Goal: Information Seeking & Learning: Find specific page/section

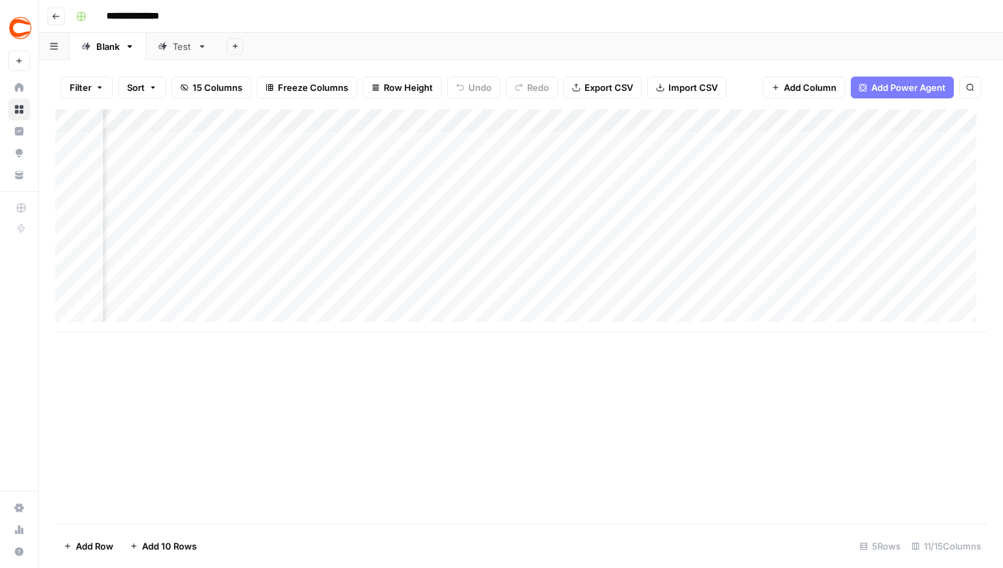
scroll to position [0, 324]
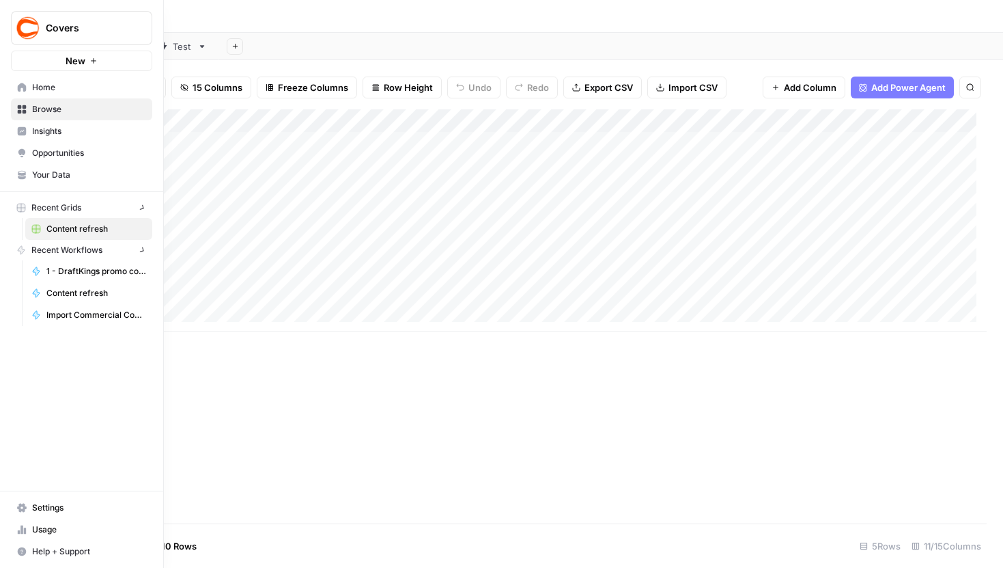
click at [17, 171] on icon at bounding box center [22, 175] width 10 height 10
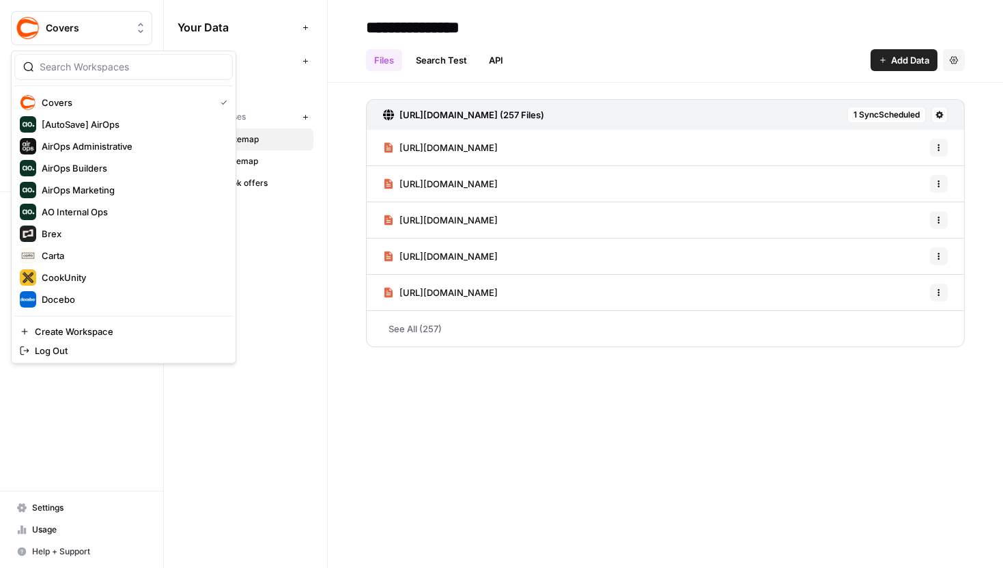
click at [90, 20] on button "Covers" at bounding box center [81, 28] width 141 height 34
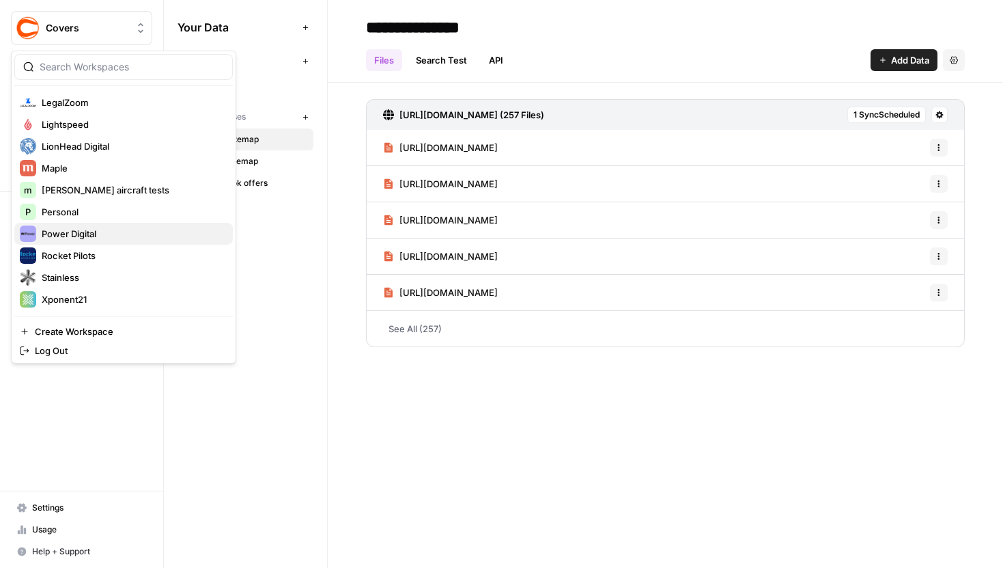
scroll to position [236, 0]
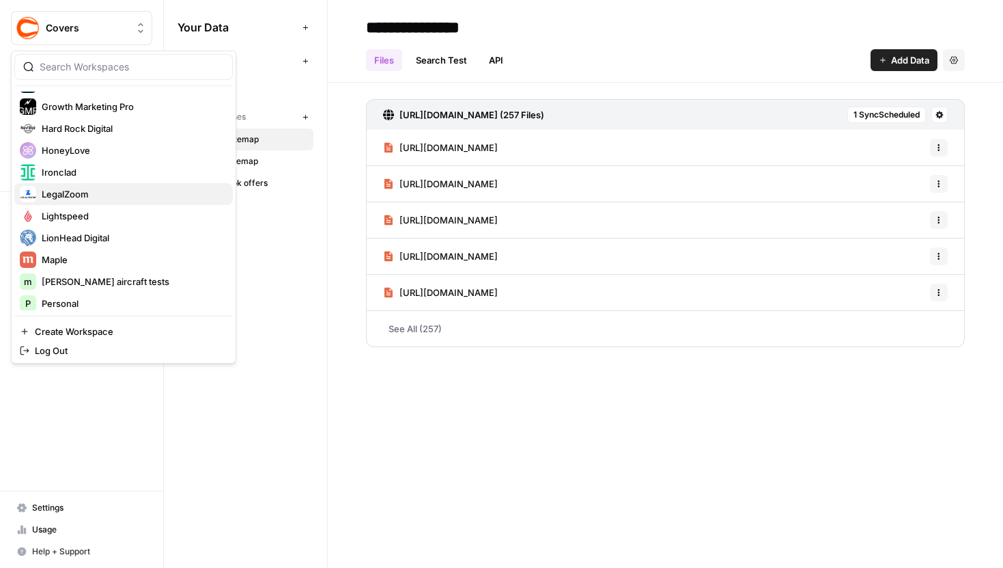
click at [88, 199] on span "LegalZoom" at bounding box center [132, 194] width 180 height 14
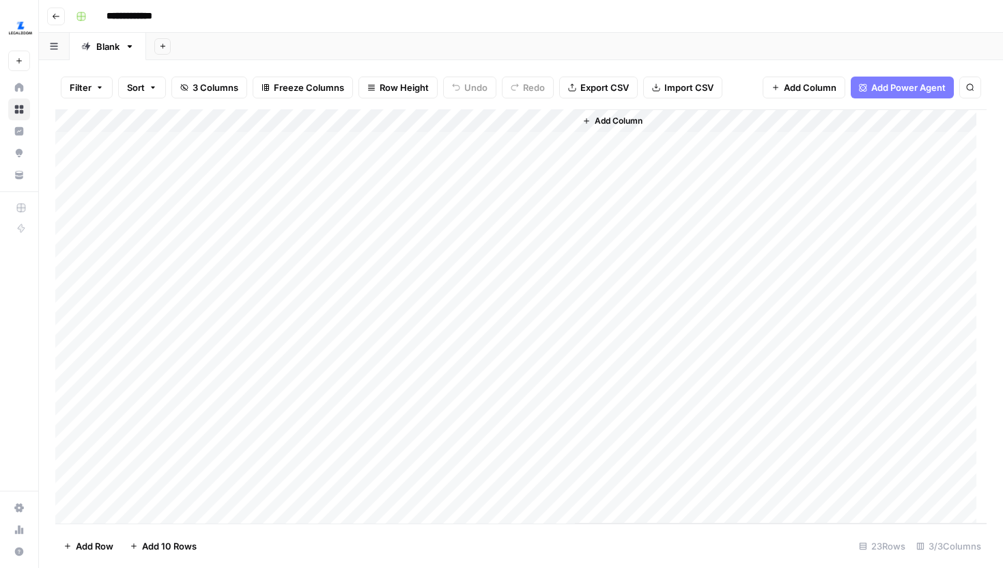
click at [372, 122] on div "Add Column" at bounding box center [521, 316] width 932 height 414
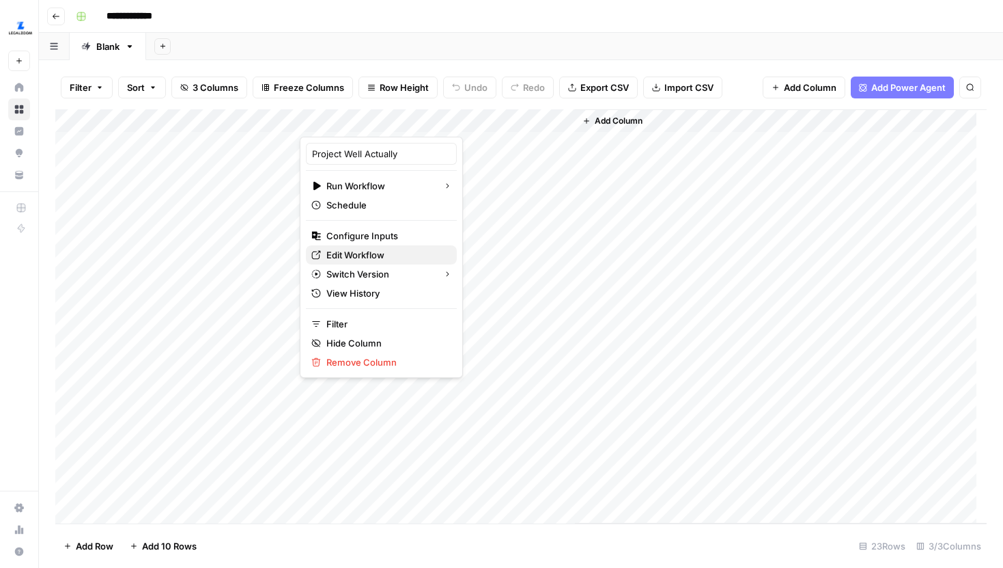
click at [359, 253] on span "Edit Workflow" at bounding box center [386, 255] width 120 height 14
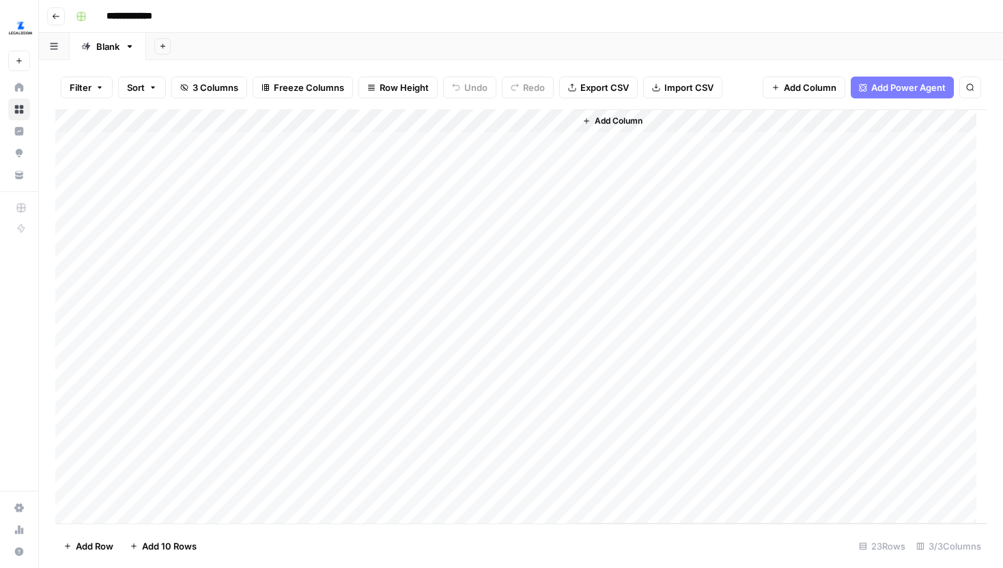
click at [421, 144] on div "Add Column" at bounding box center [521, 316] width 932 height 414
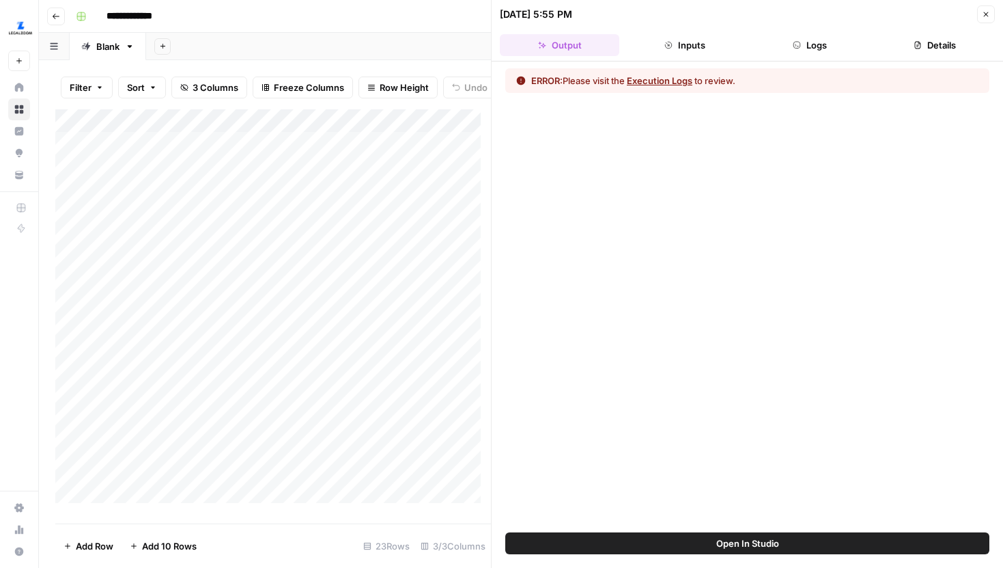
click at [815, 49] on button "Logs" at bounding box center [811, 45] width 120 height 22
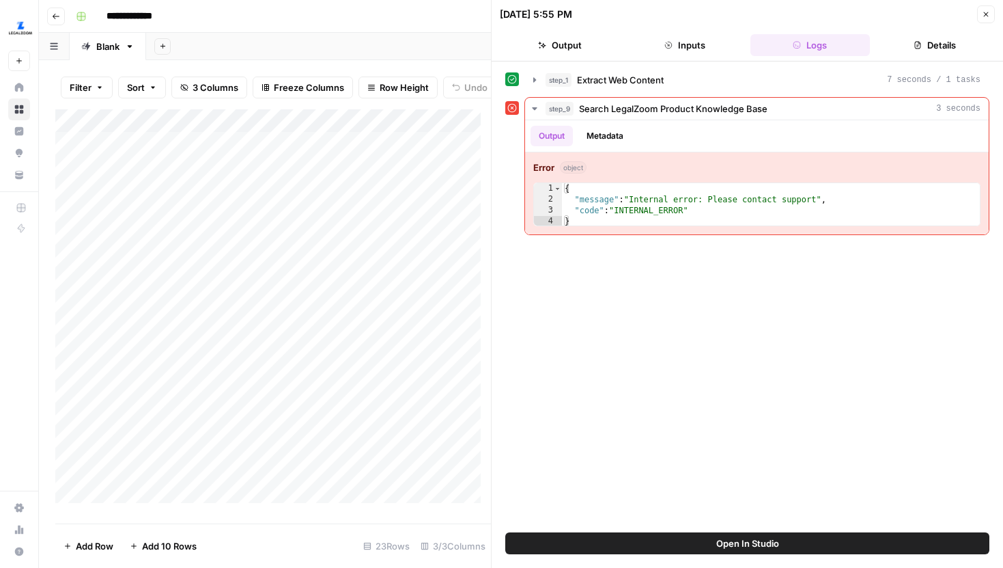
click at [721, 545] on span "Open In Studio" at bounding box center [747, 543] width 63 height 14
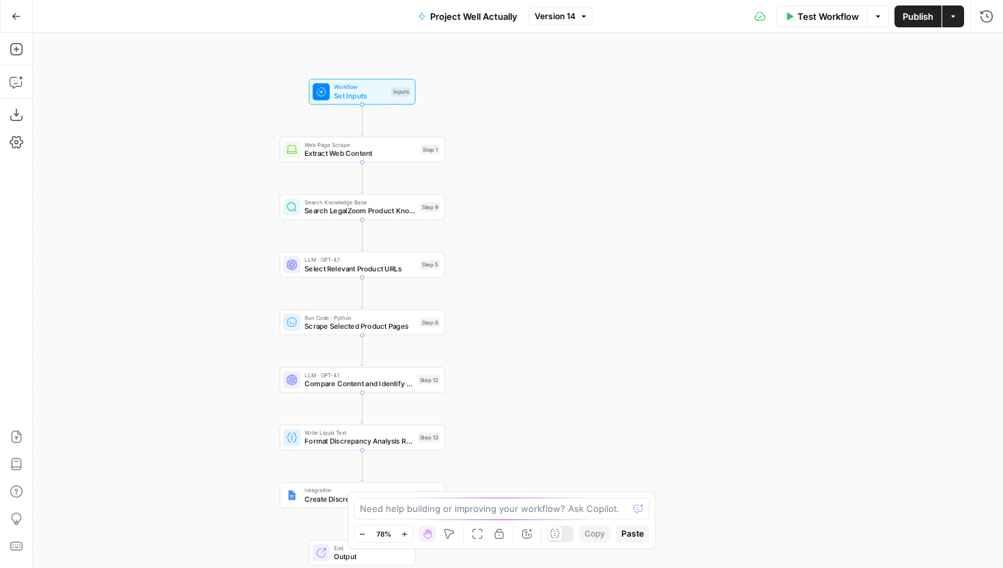
drag, startPoint x: 341, startPoint y: 462, endPoint x: 184, endPoint y: 486, distance: 159.0
click at [184, 486] on div "Workflow Set Inputs Inputs Web Page Scrape Extract Web Content Step 1 Search Kn…" at bounding box center [518, 300] width 970 height 535
click at [336, 213] on span "Search LegalZoom Product Knowledge Base" at bounding box center [358, 213] width 111 height 11
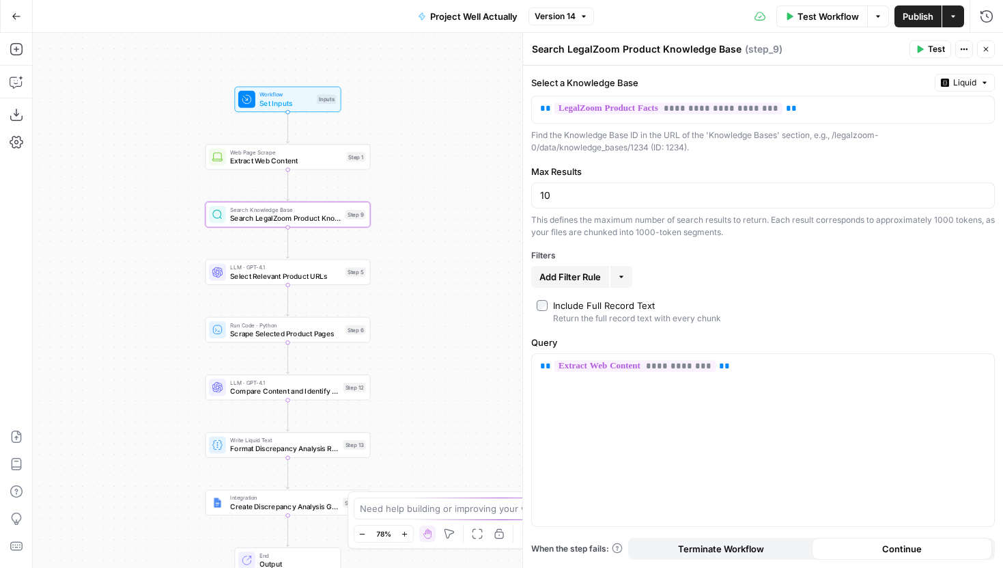
drag, startPoint x: 269, startPoint y: 234, endPoint x: 182, endPoint y: 250, distance: 88.8
click at [182, 250] on div "Workflow Set Inputs Inputs Web Page Scrape Extract Web Content Step 1 Search Kn…" at bounding box center [518, 300] width 970 height 535
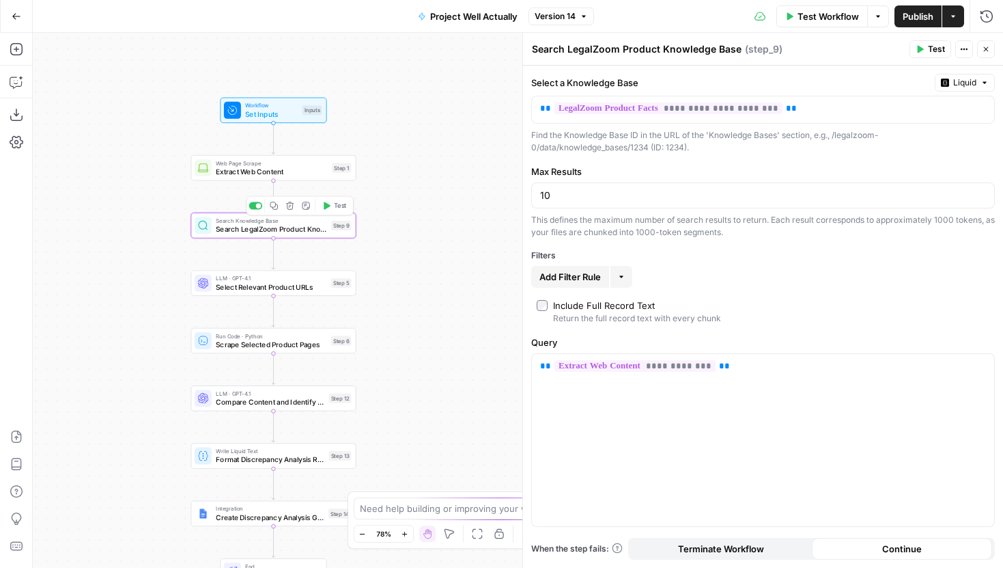
click at [341, 206] on span "Test" at bounding box center [340, 206] width 13 height 10
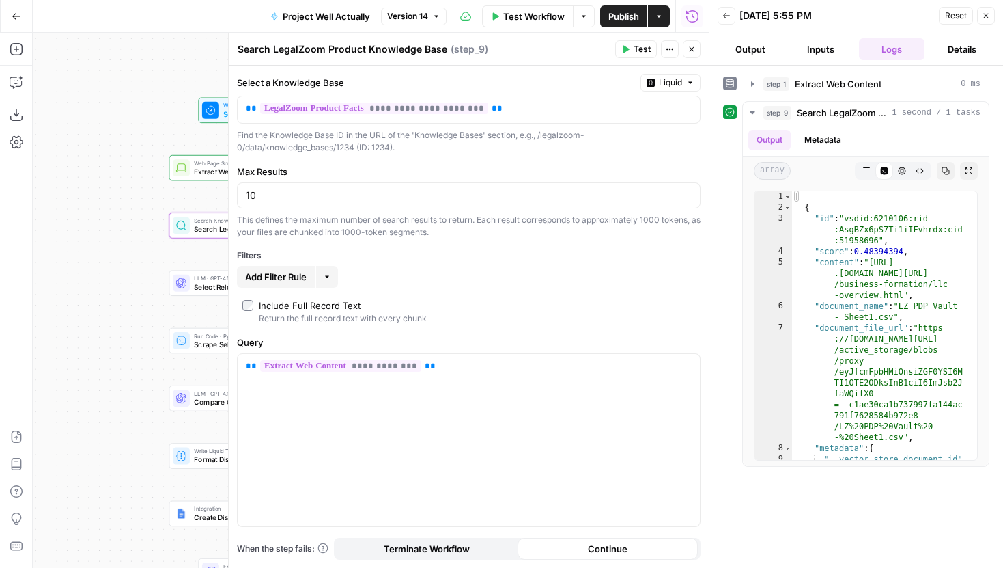
drag, startPoint x: 160, startPoint y: 210, endPoint x: 5, endPoint y: 208, distance: 155.0
click at [5, 209] on div "Add Steps Copilot Download as JSON Settings Import JSON AirOps Academy Help Giv…" at bounding box center [354, 300] width 709 height 535
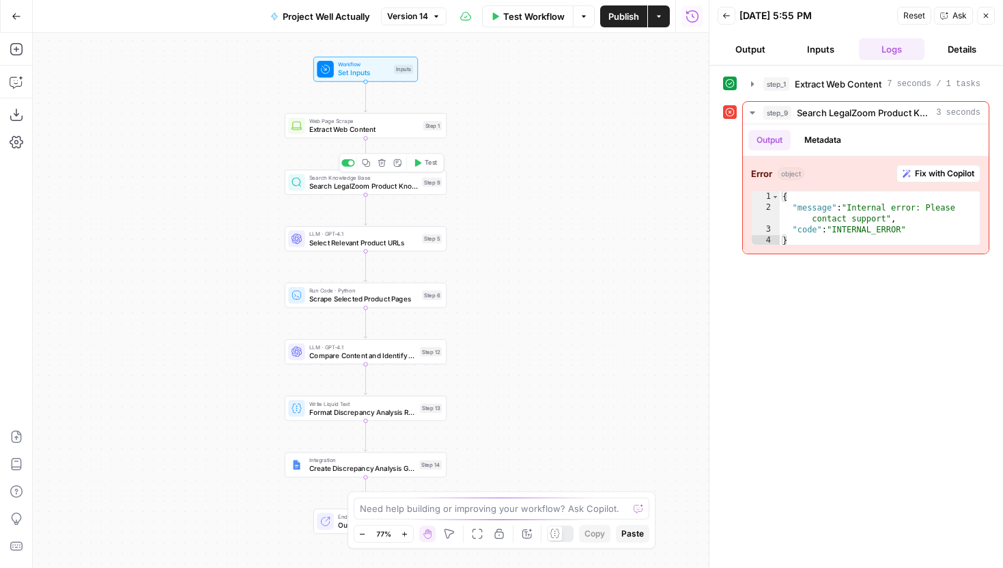
click at [426, 163] on span "Test" at bounding box center [431, 163] width 12 height 10
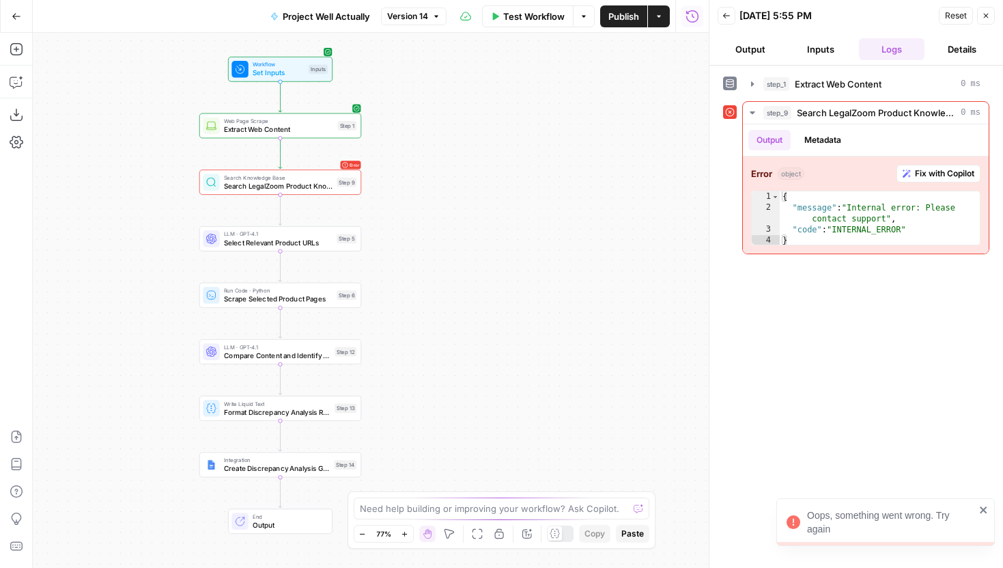
drag, startPoint x: 232, startPoint y: 215, endPoint x: 146, endPoint y: 215, distance: 85.4
click at [146, 215] on div "Workflow Set Inputs Inputs Web Page Scrape Extract Web Content Step 1 Error Sea…" at bounding box center [371, 300] width 676 height 535
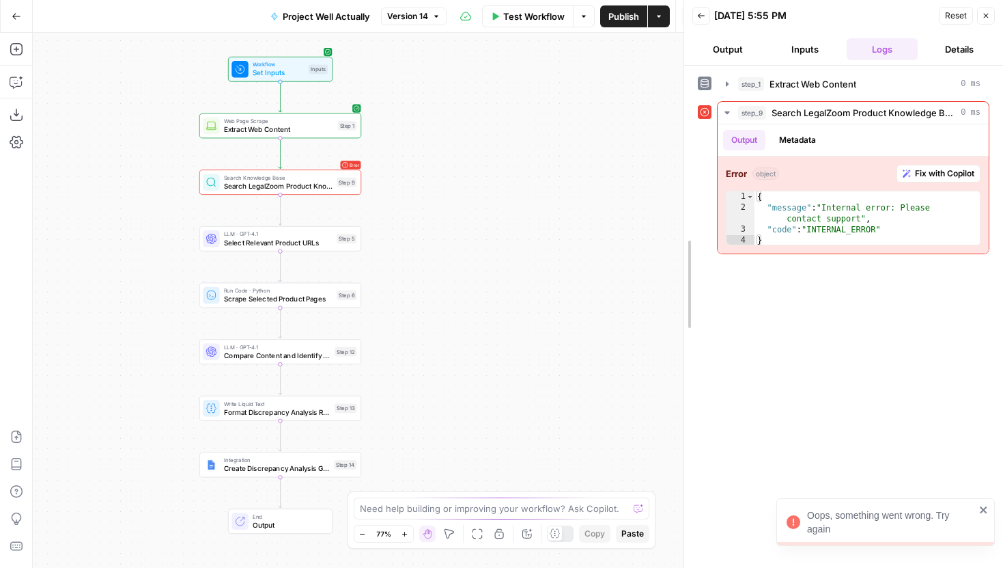
drag, startPoint x: 713, startPoint y: 301, endPoint x: 587, endPoint y: 312, distance: 126.1
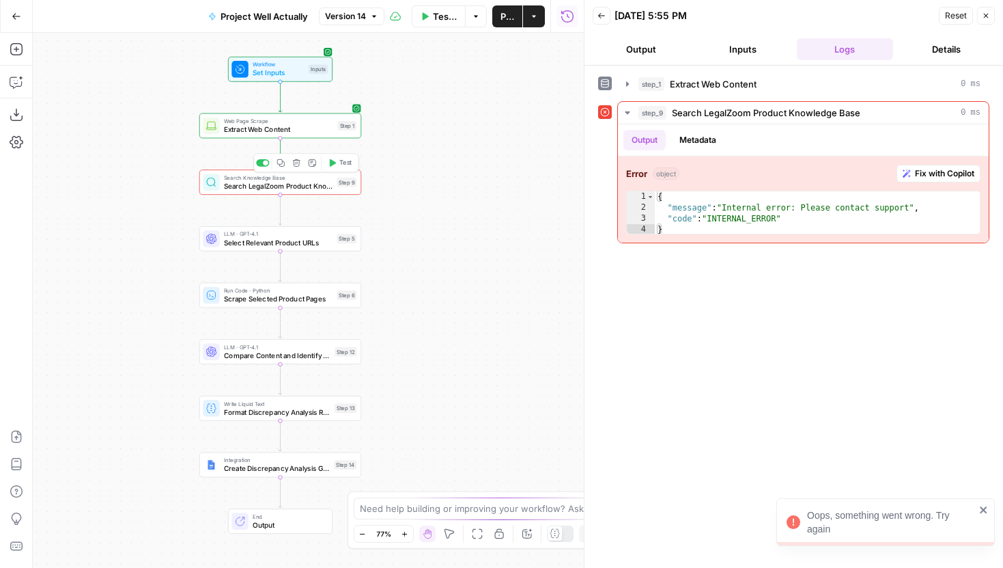
click at [317, 182] on span "Search LegalZoom Product Knowledge Base" at bounding box center [278, 185] width 109 height 10
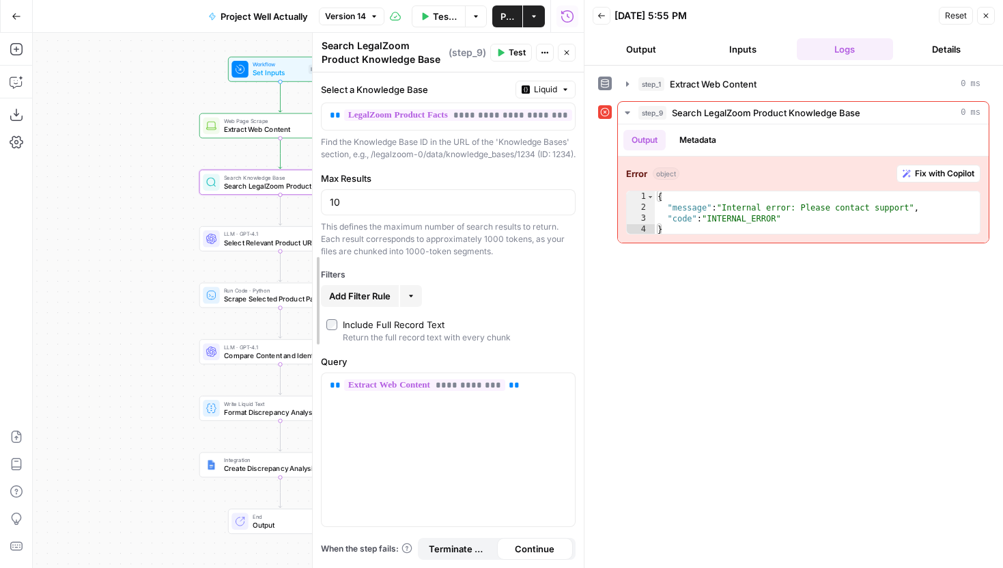
drag, startPoint x: 104, startPoint y: 162, endPoint x: 368, endPoint y: 167, distance: 263.7
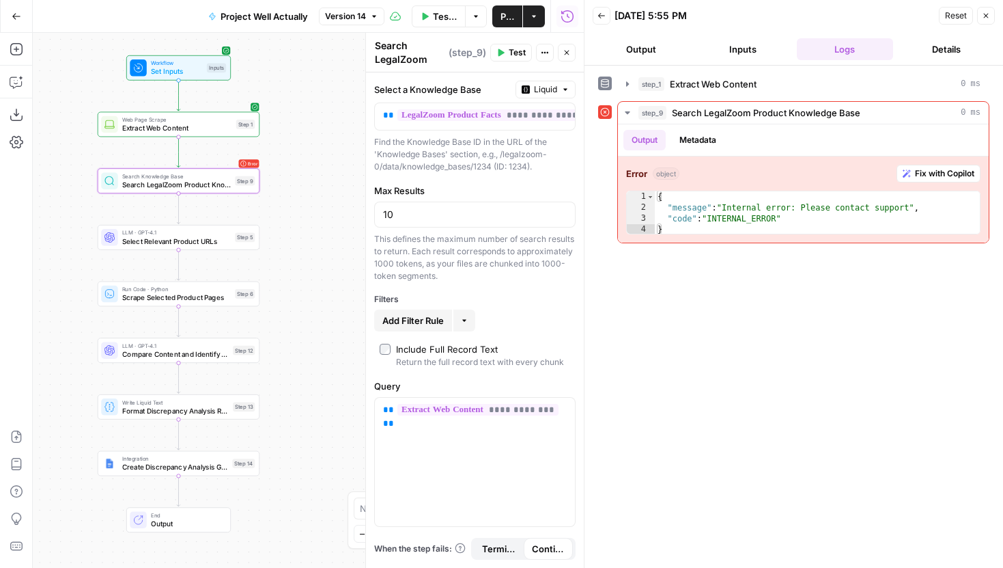
drag, startPoint x: 189, startPoint y: 204, endPoint x: 87, endPoint y: 202, distance: 101.8
click at [87, 202] on div "Workflow Set Inputs Inputs Web Page Scrape Extract Web Content Step 1 Error Sea…" at bounding box center [308, 300] width 551 height 535
click at [153, 131] on span "Extract Web Content" at bounding box center [177, 128] width 110 height 10
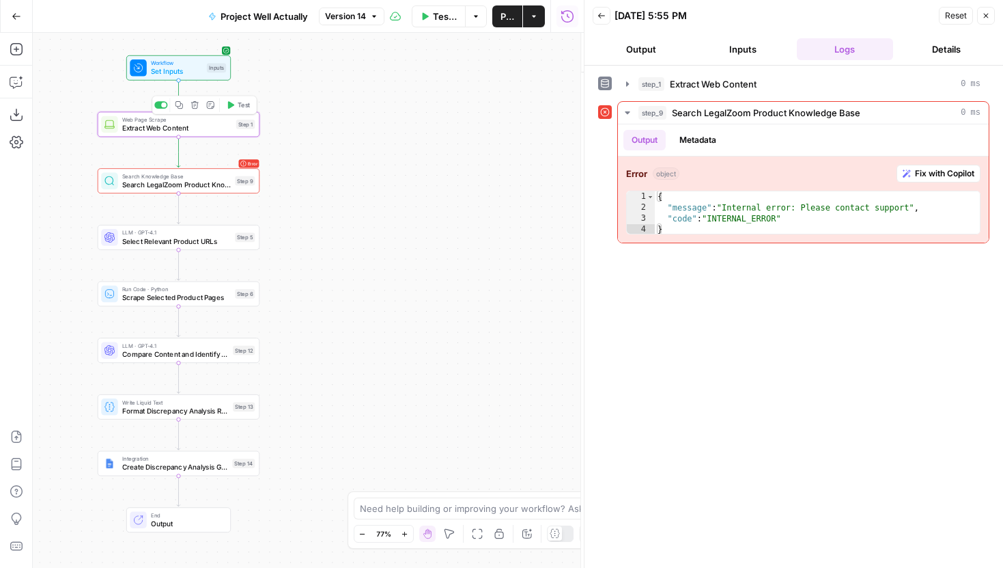
type textarea "Extract Web Content"
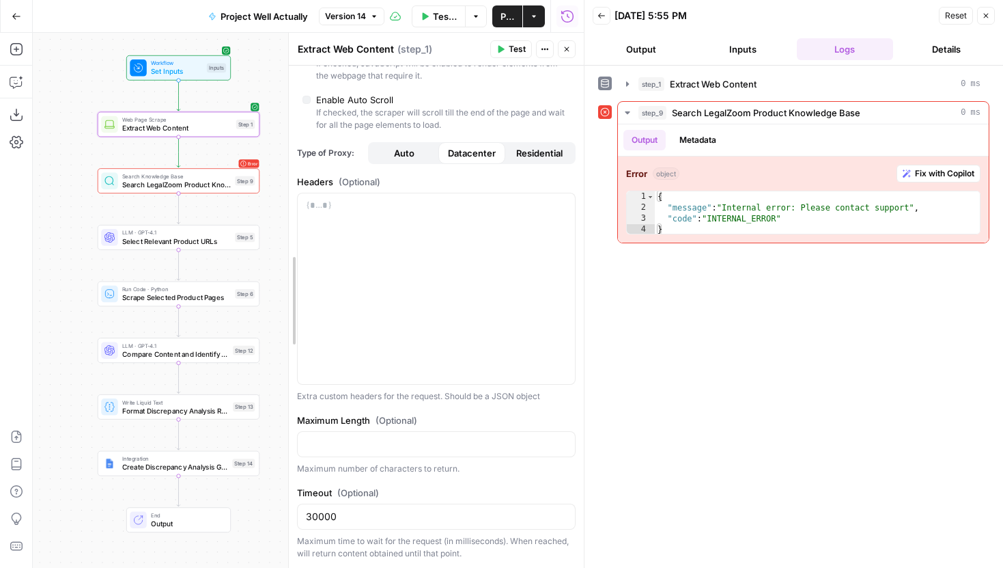
scroll to position [301, 0]
drag, startPoint x: 364, startPoint y: 270, endPoint x: 277, endPoint y: 273, distance: 86.8
click at [278, 273] on div at bounding box center [280, 300] width 14 height 535
click at [192, 186] on span "Search LegalZoom Product Knowledge Base" at bounding box center [176, 184] width 109 height 10
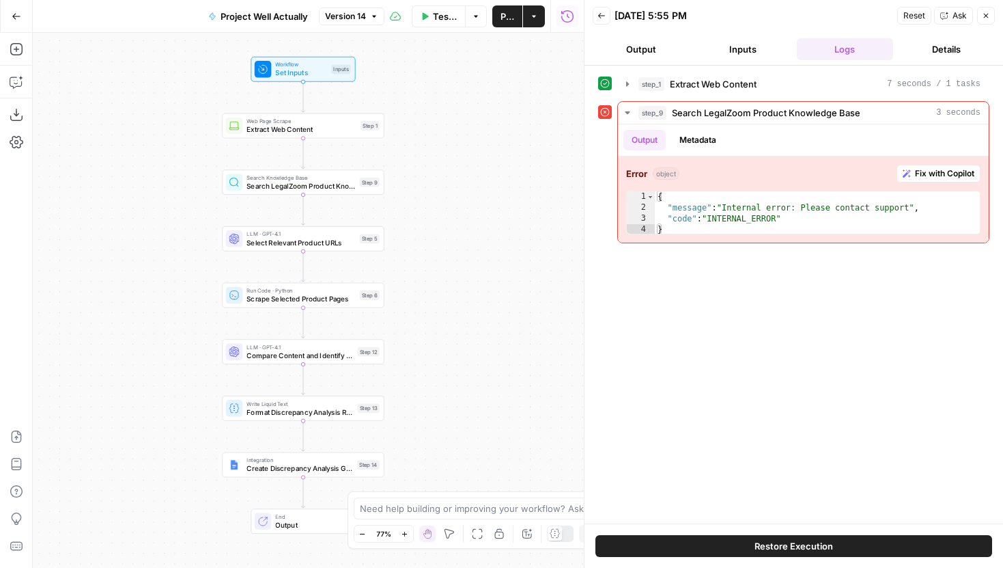
click at [984, 16] on icon "button" at bounding box center [986, 16] width 8 height 8
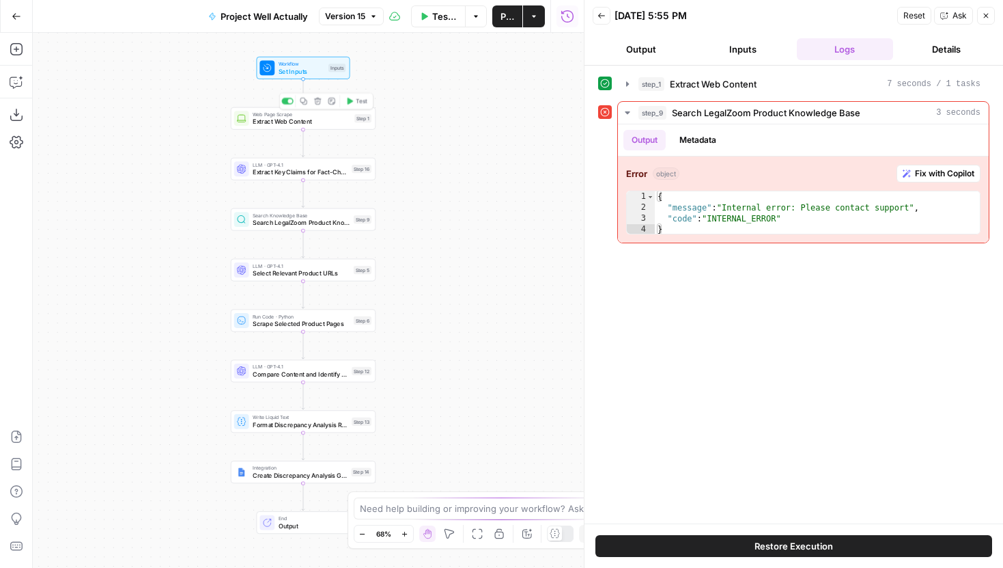
click at [318, 125] on span "Extract Web Content" at bounding box center [302, 122] width 98 height 10
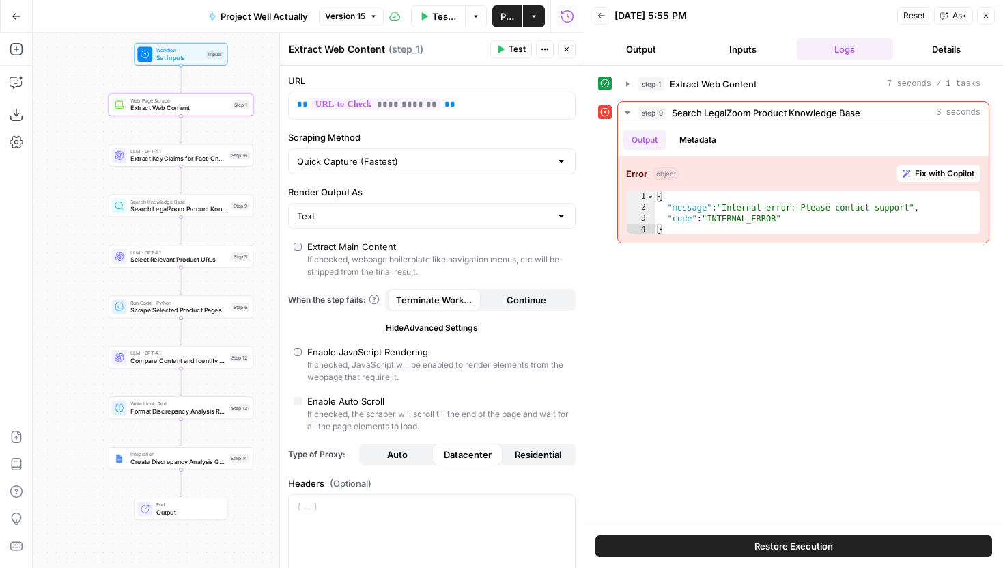
drag, startPoint x: 165, startPoint y: 333, endPoint x: 40, endPoint y: 318, distance: 125.3
click at [40, 318] on div "Workflow Set Inputs Inputs Web Page Scrape Extract Web Content Step 1 LLM · GPT…" at bounding box center [308, 300] width 551 height 535
click at [158, 162] on div "LLM · GPT-4.1 Extract Key Claims for Fact-Checking Step 16 Copy step Delete ste…" at bounding box center [179, 153] width 145 height 23
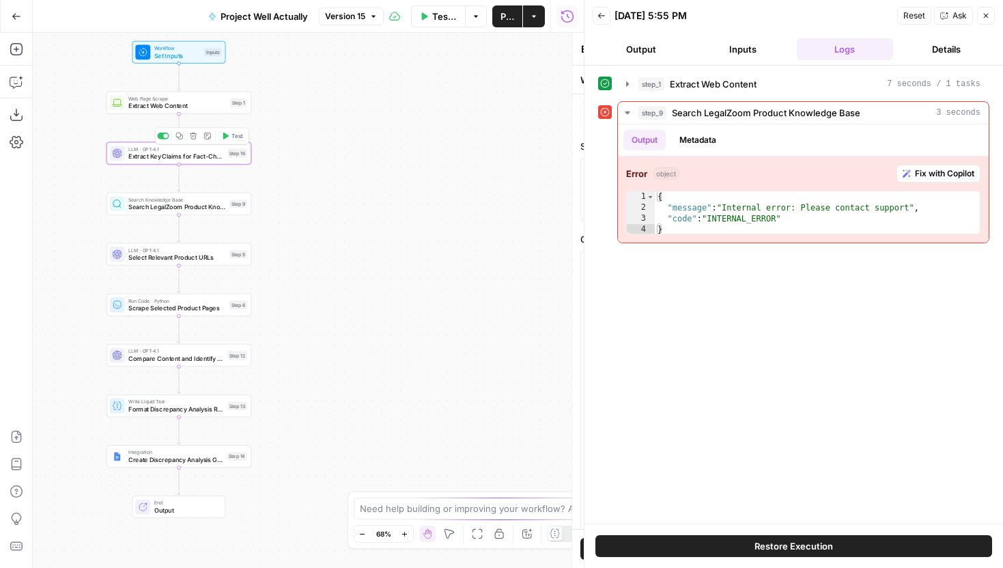
type textarea "Extract Key Claims for Fact-Checking"
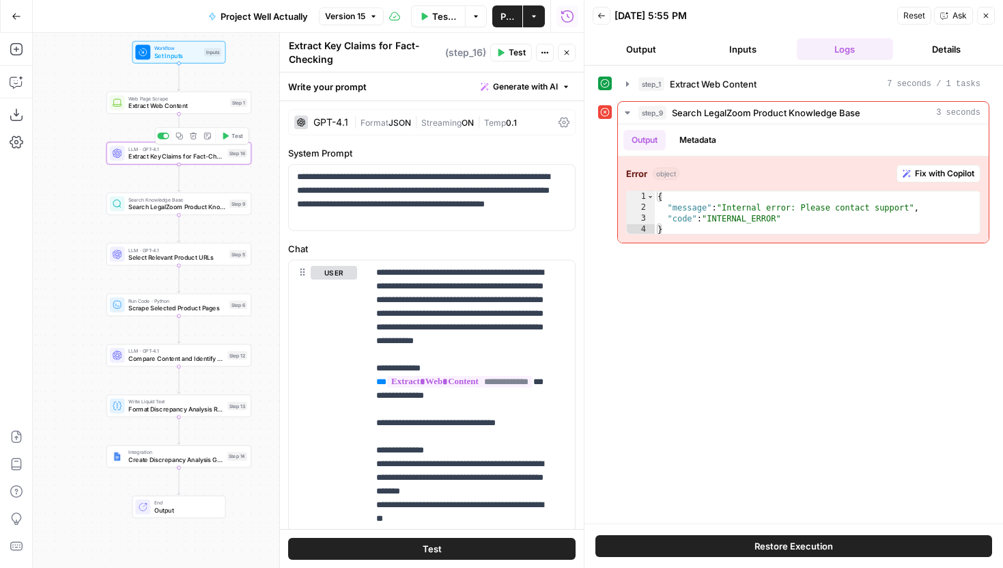
click at [151, 115] on div "Workflow Set Inputs Inputs Web Page Scrape Extract Web Content Step 1 LLM · GPT…" at bounding box center [308, 300] width 551 height 535
click at [338, 22] on button "Version 15" at bounding box center [351, 17] width 65 height 18
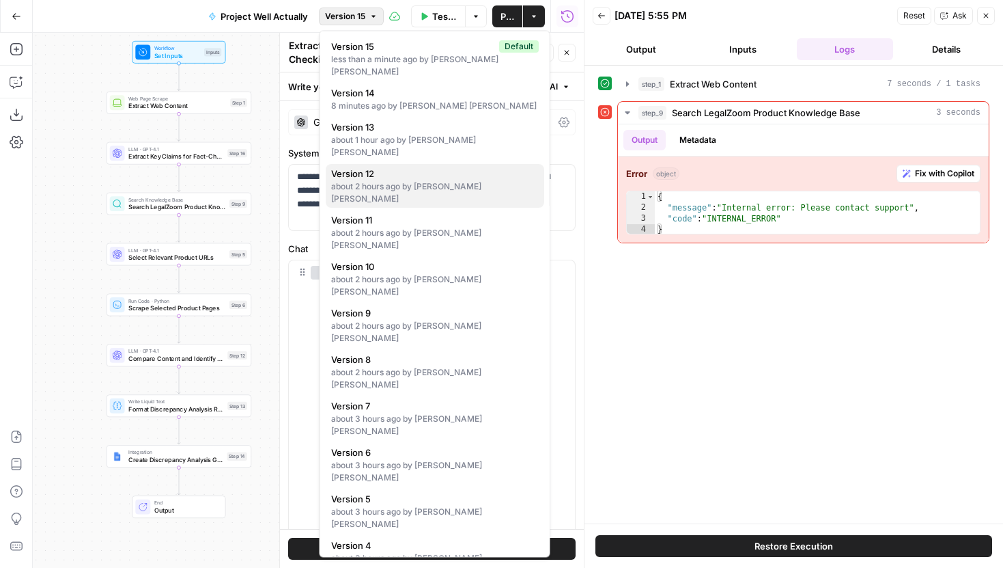
click at [419, 180] on div "about 2 hours ago by [PERSON_NAME] [PERSON_NAME]" at bounding box center [435, 192] width 208 height 25
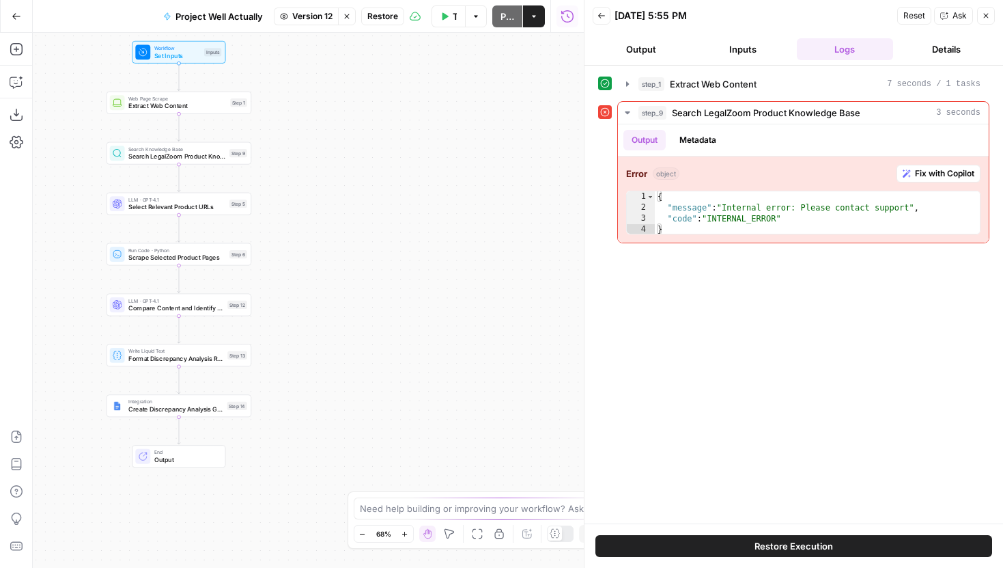
click at [197, 108] on span "Extract Web Content" at bounding box center [177, 106] width 98 height 10
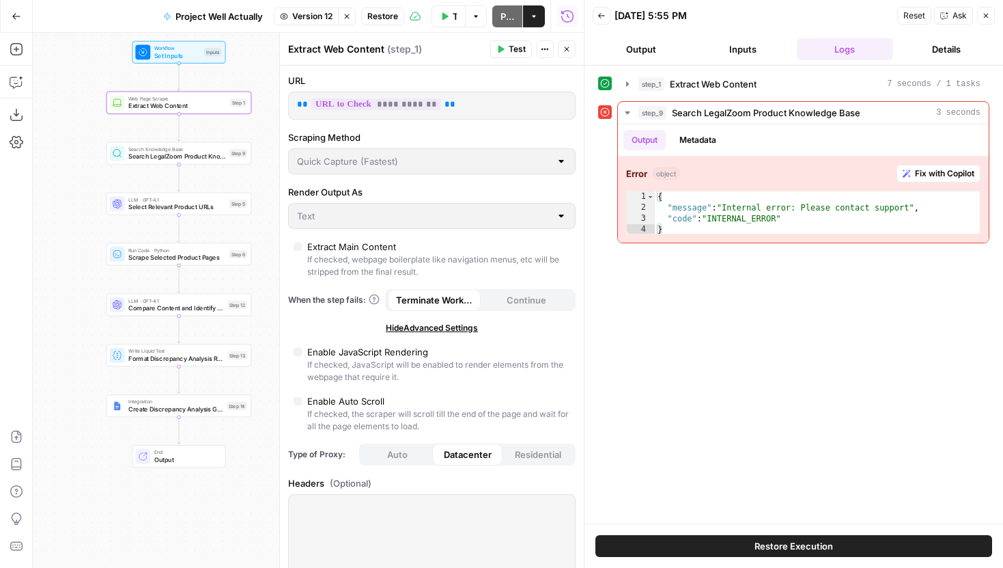
click at [313, 16] on span "Version 12" at bounding box center [312, 16] width 40 height 12
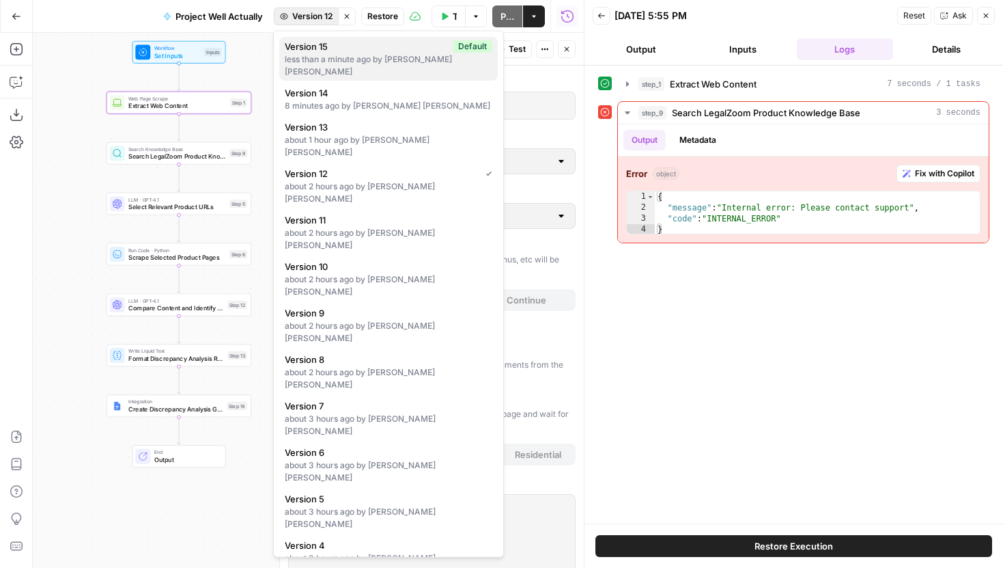
click at [326, 51] on span "Version 15" at bounding box center [366, 47] width 163 height 14
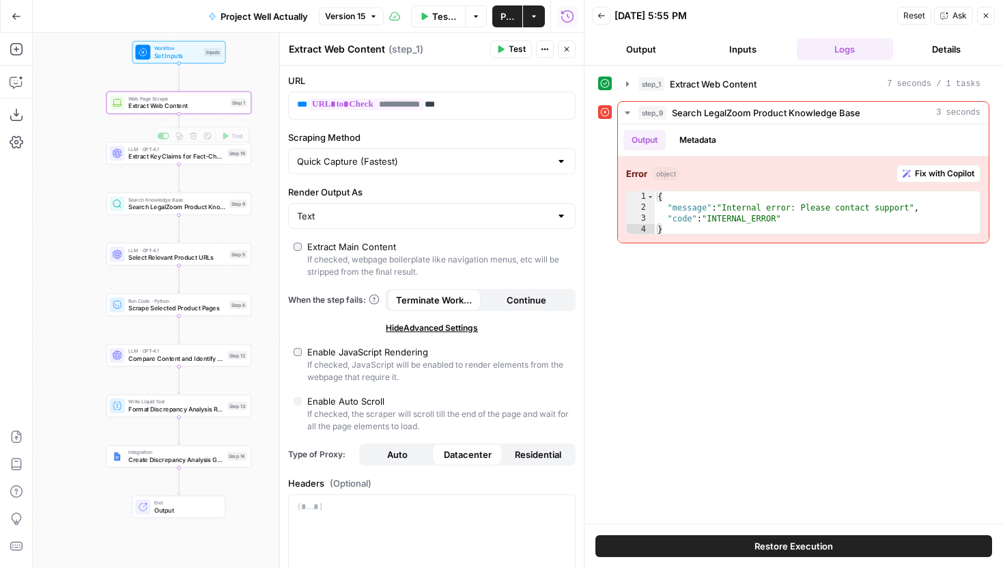
click at [195, 160] on span "Extract Key Claims for Fact-Checking" at bounding box center [176, 157] width 96 height 10
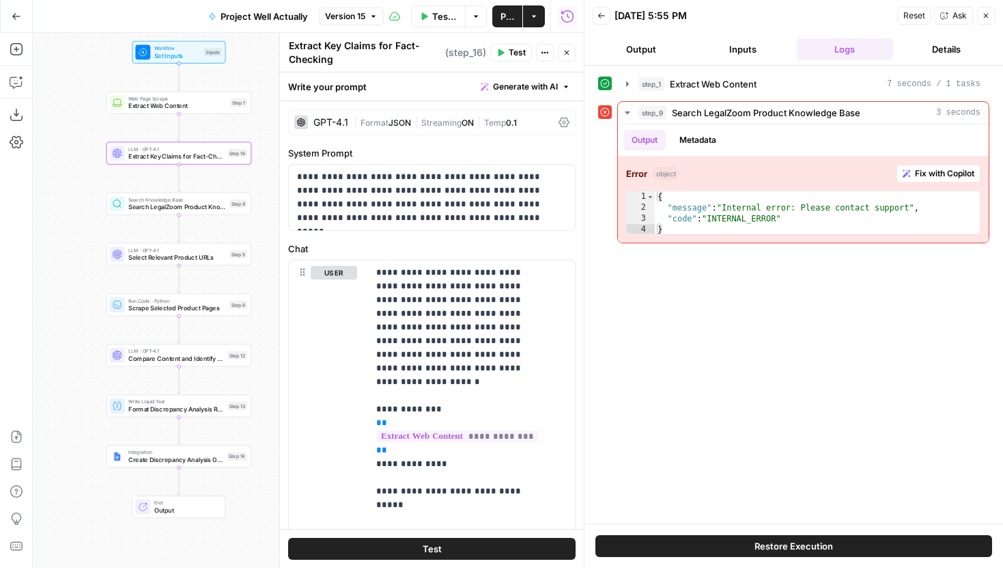
click at [570, 53] on span "Close" at bounding box center [570, 53] width 1 height 1
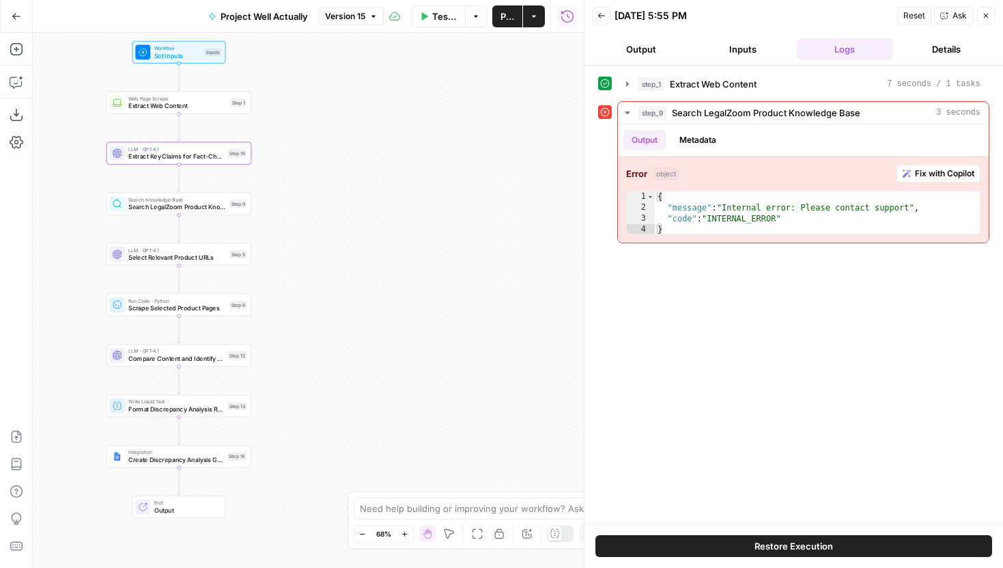
click at [187, 156] on span "Extract Key Claims for Fact-Checking" at bounding box center [176, 157] width 96 height 10
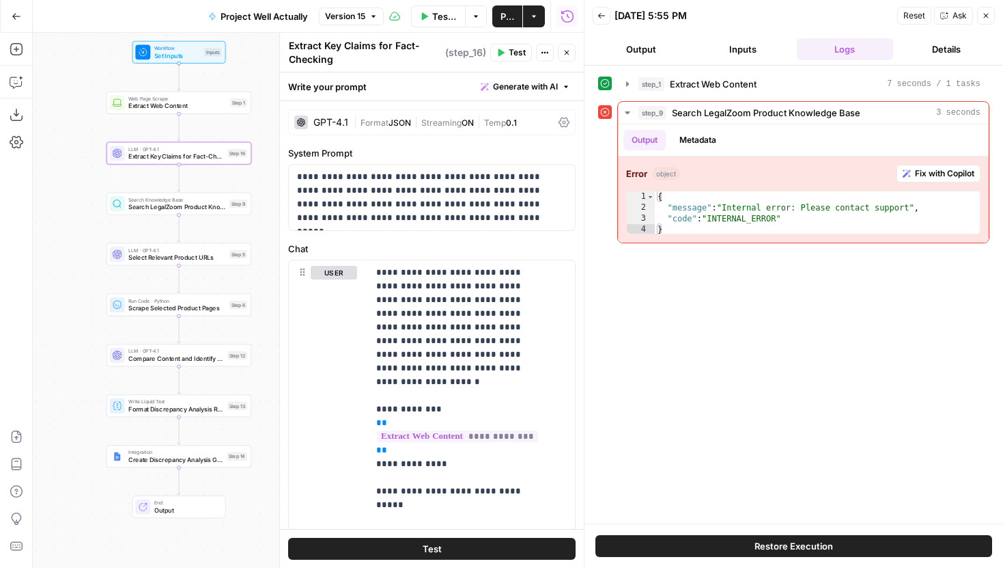
click at [990, 18] on icon "button" at bounding box center [986, 16] width 8 height 8
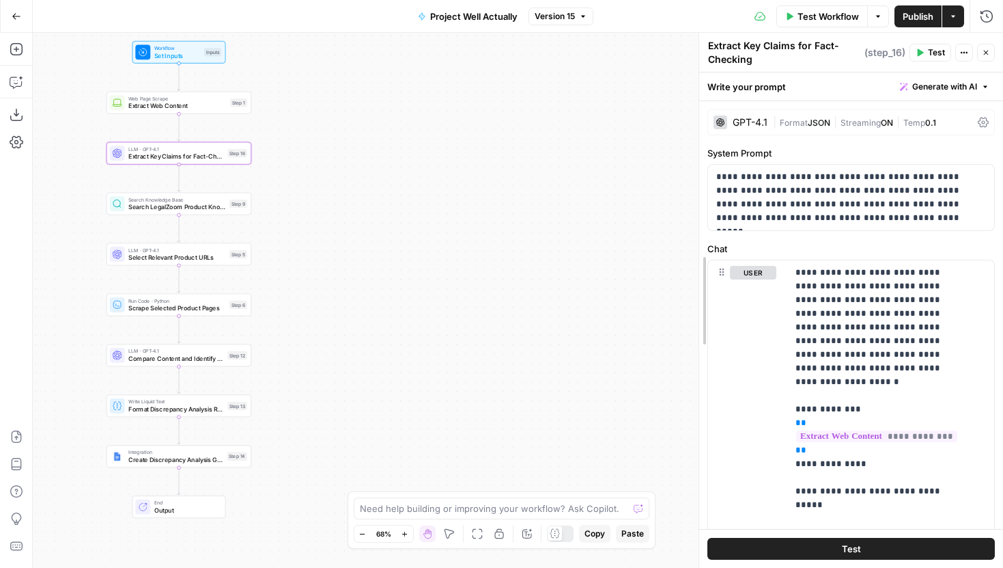
drag, startPoint x: 700, startPoint y: 133, endPoint x: 328, endPoint y: 168, distance: 373.8
click at [328, 168] on body "LegalZoom New Home Browse Insights Opportunities Your Data Recent Grids Well Ac…" at bounding box center [501, 284] width 1003 height 568
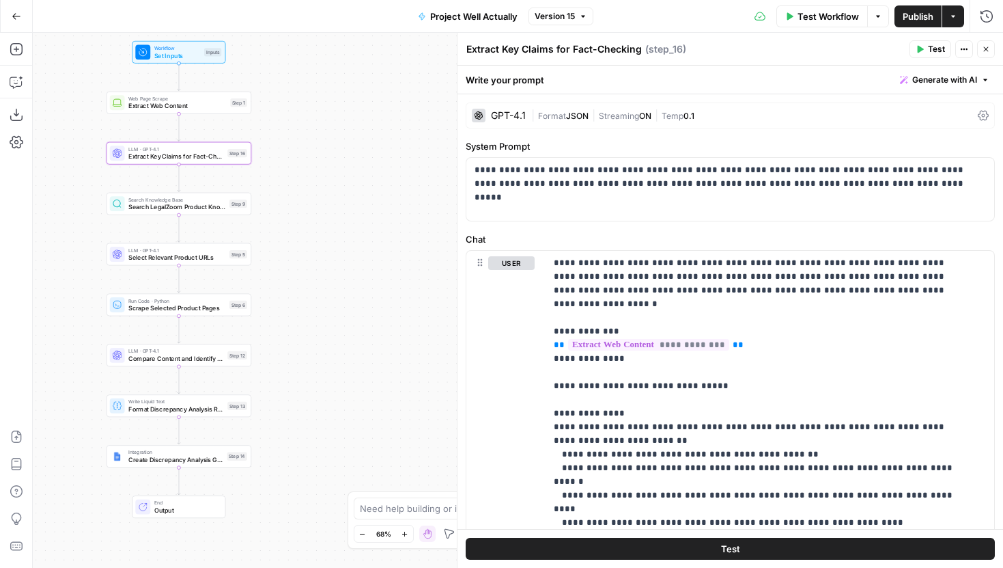
click at [979, 50] on button "Close" at bounding box center [986, 49] width 18 height 18
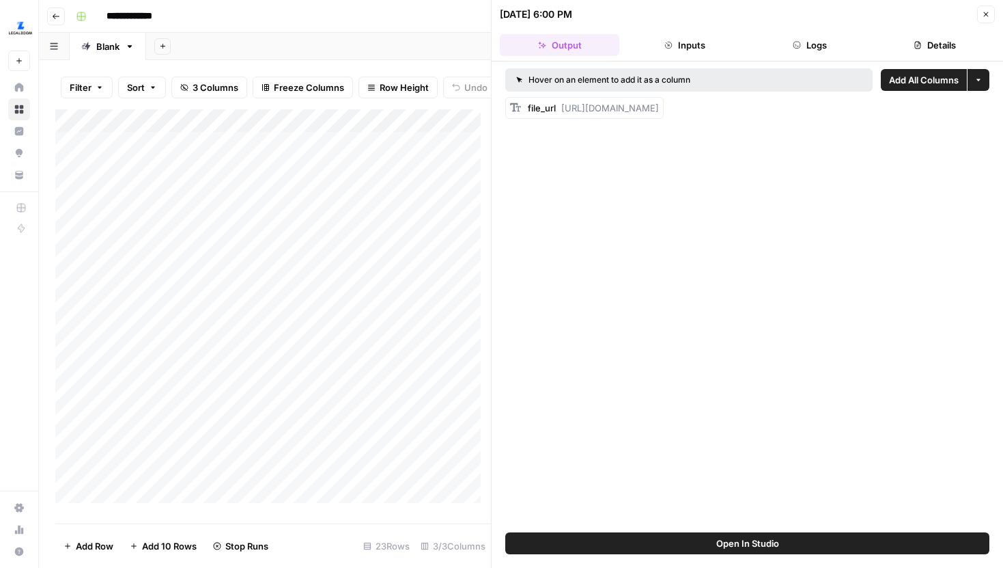
click at [984, 8] on button "Close" at bounding box center [986, 14] width 18 height 18
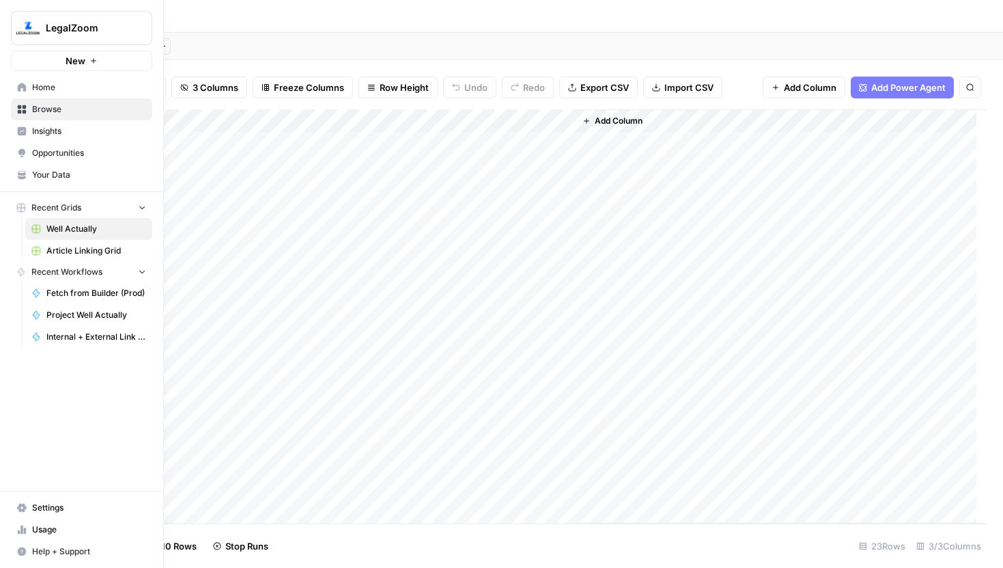
click at [20, 170] on icon at bounding box center [22, 175] width 10 height 10
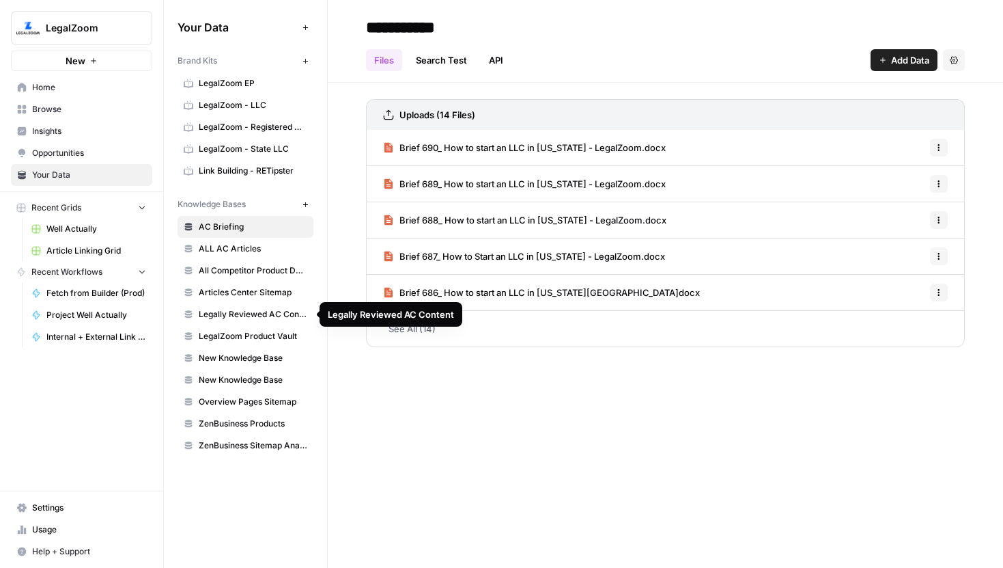
click at [262, 316] on span "Legally Reviewed AC Content" at bounding box center [253, 314] width 109 height 12
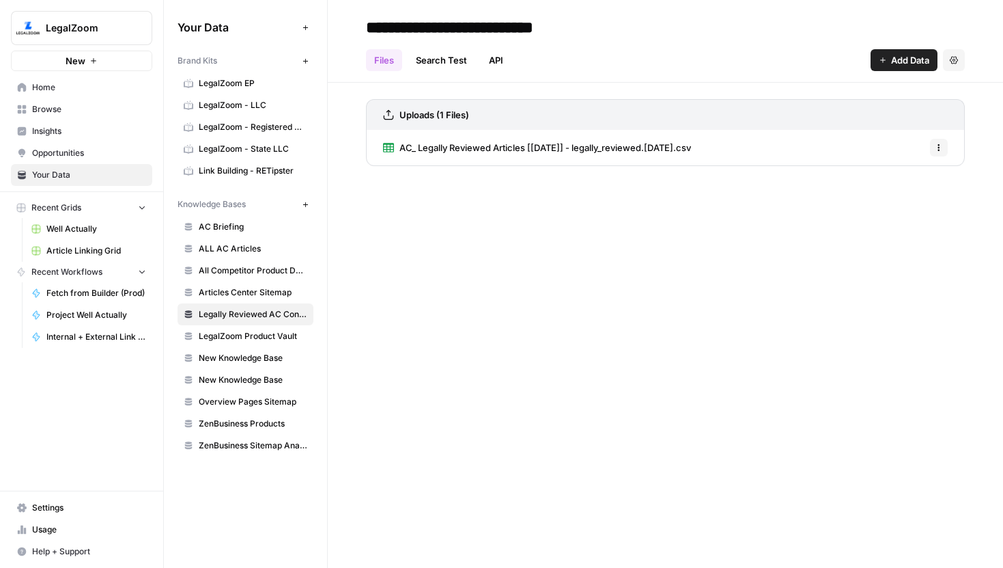
click at [442, 56] on link "Search Test" at bounding box center [442, 60] width 68 height 22
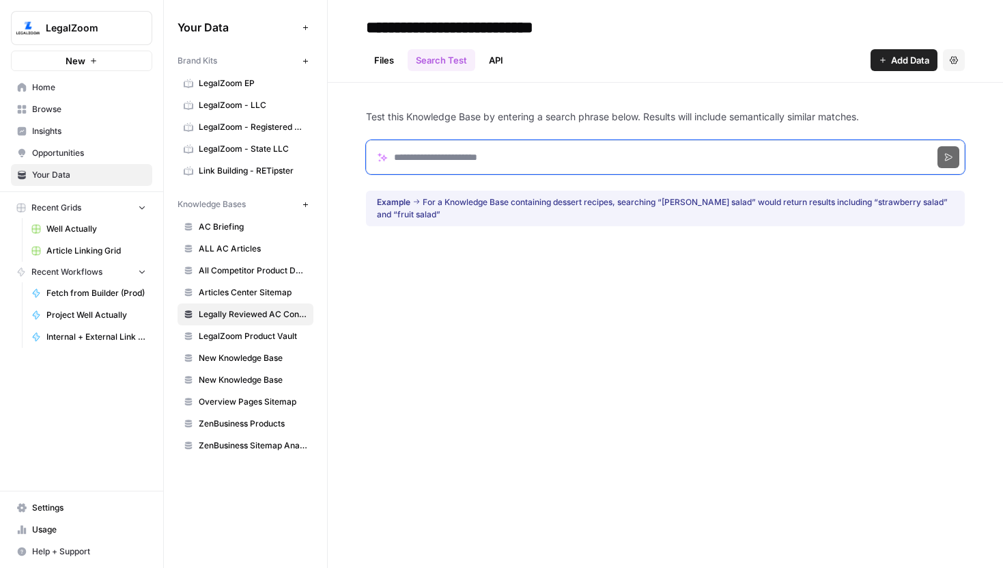
click at [481, 150] on input "Search phrase" at bounding box center [665, 157] width 599 height 34
type input "*****"
click button "Search" at bounding box center [949, 157] width 22 height 22
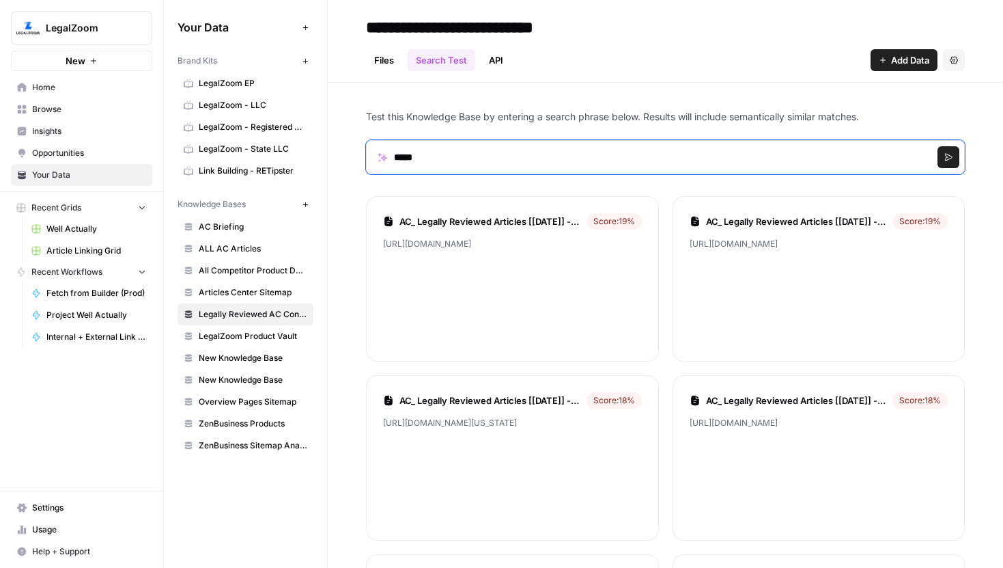
drag, startPoint x: 512, startPoint y: 149, endPoint x: 365, endPoint y: 150, distance: 146.8
drag, startPoint x: 445, startPoint y: 158, endPoint x: 364, endPoint y: 158, distance: 81.3
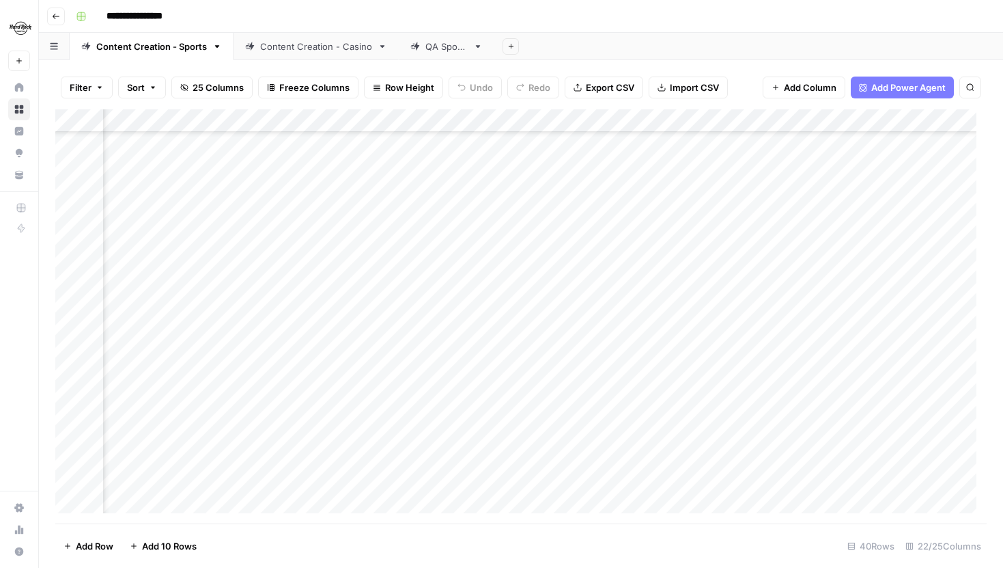
scroll to position [167, 2124]
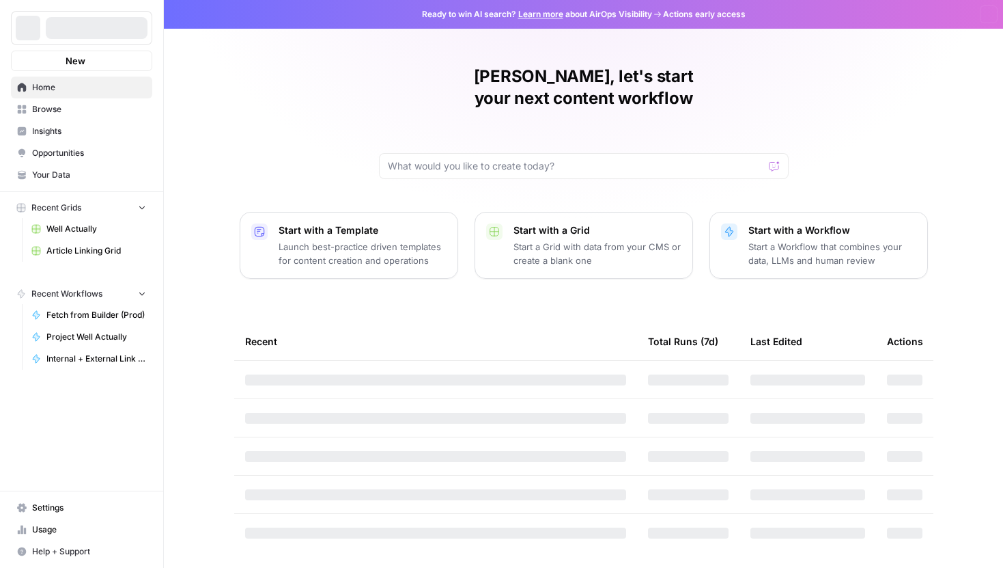
click at [69, 175] on span "Your Data" at bounding box center [89, 175] width 114 height 12
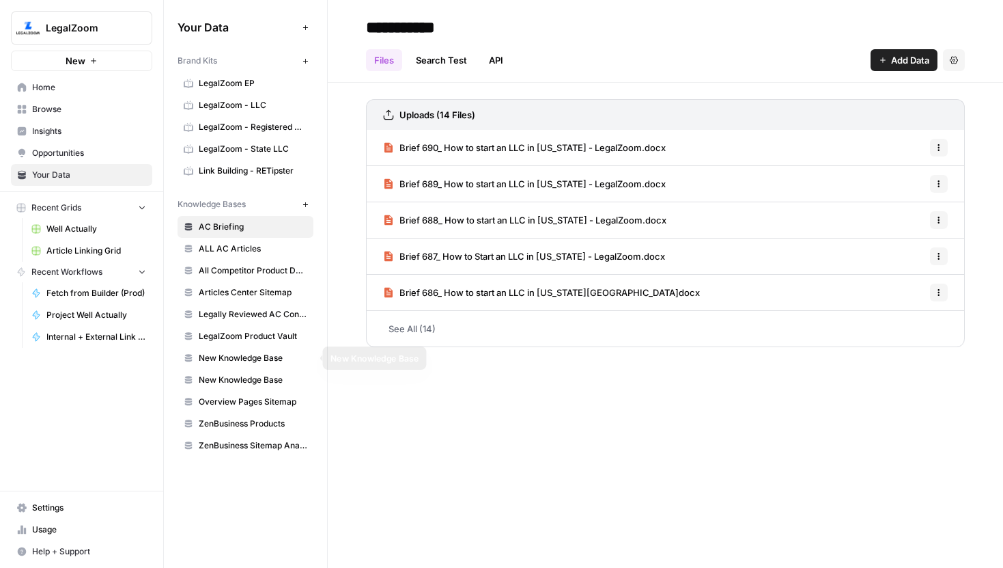
click at [264, 336] on span "LegalZoom Product Vault" at bounding box center [253, 336] width 109 height 12
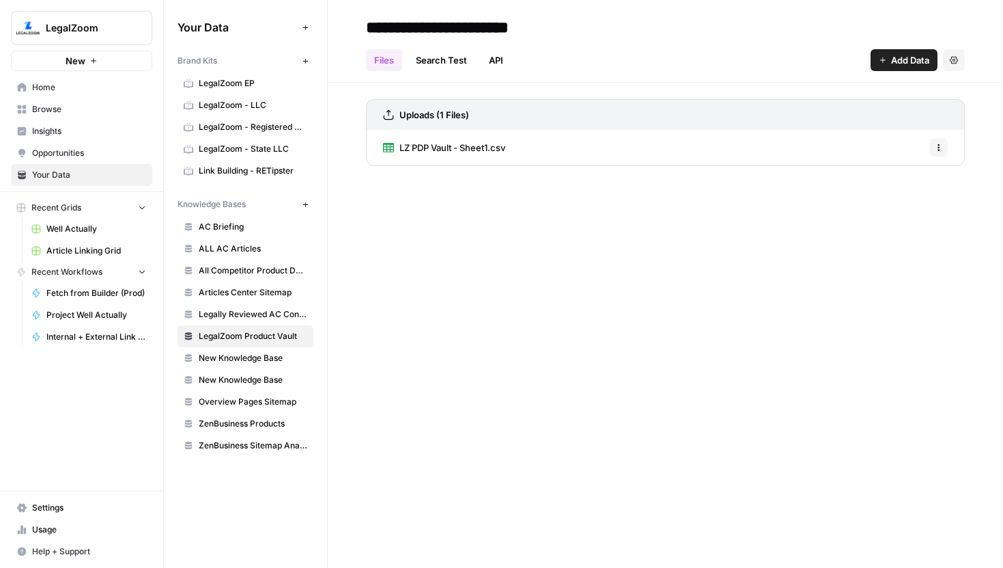
click at [441, 61] on link "Search Test" at bounding box center [442, 60] width 68 height 22
